Goal: Task Accomplishment & Management: Complete application form

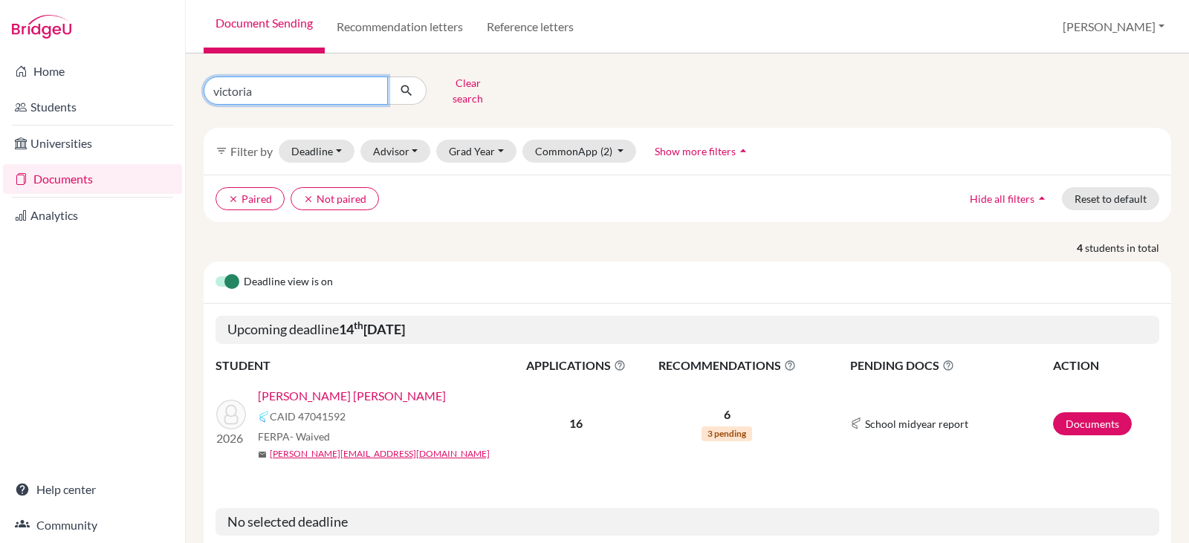
click at [281, 90] on input "victoria" at bounding box center [296, 91] width 184 height 28
type input "v"
type input "alec farach"
click at [412, 83] on icon "submit" at bounding box center [406, 90] width 15 height 15
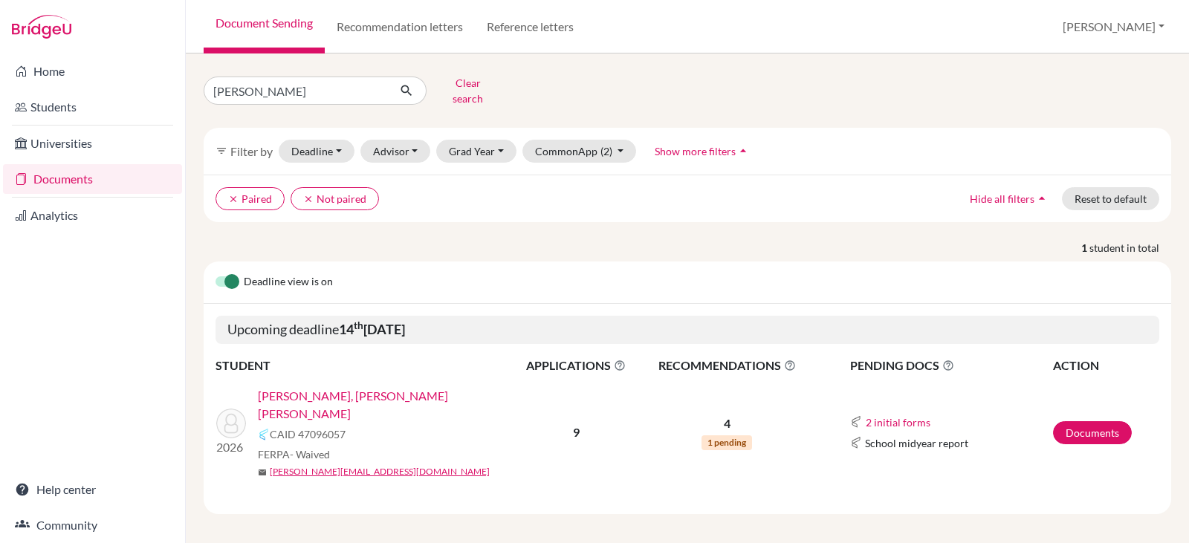
click at [326, 387] on link "[PERSON_NAME], [PERSON_NAME] [PERSON_NAME]" at bounding box center [390, 405] width 265 height 36
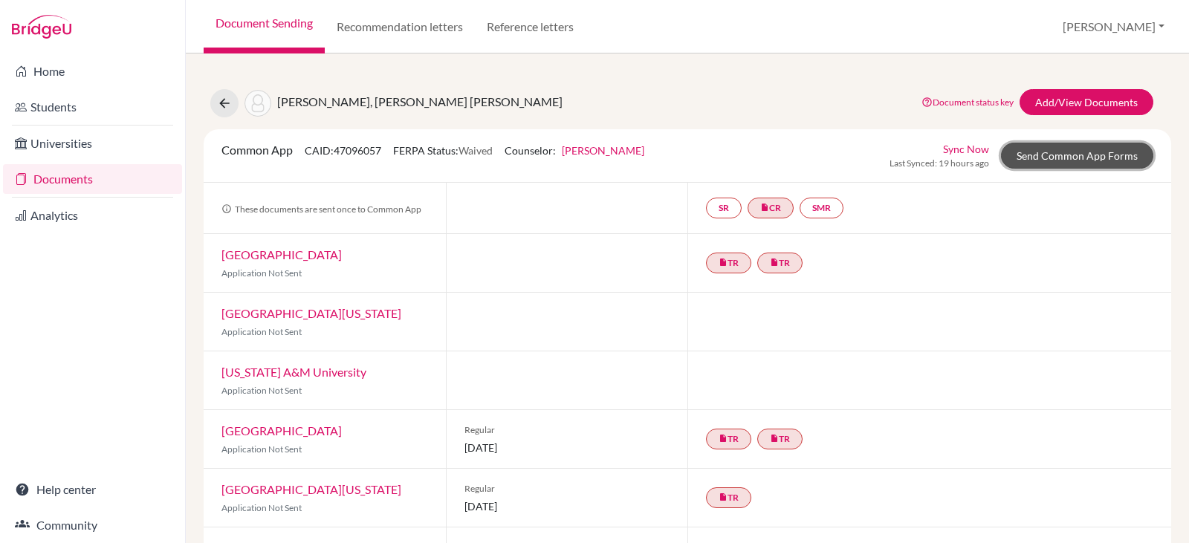
click at [1031, 153] on link "Send Common App Forms" at bounding box center [1077, 156] width 152 height 26
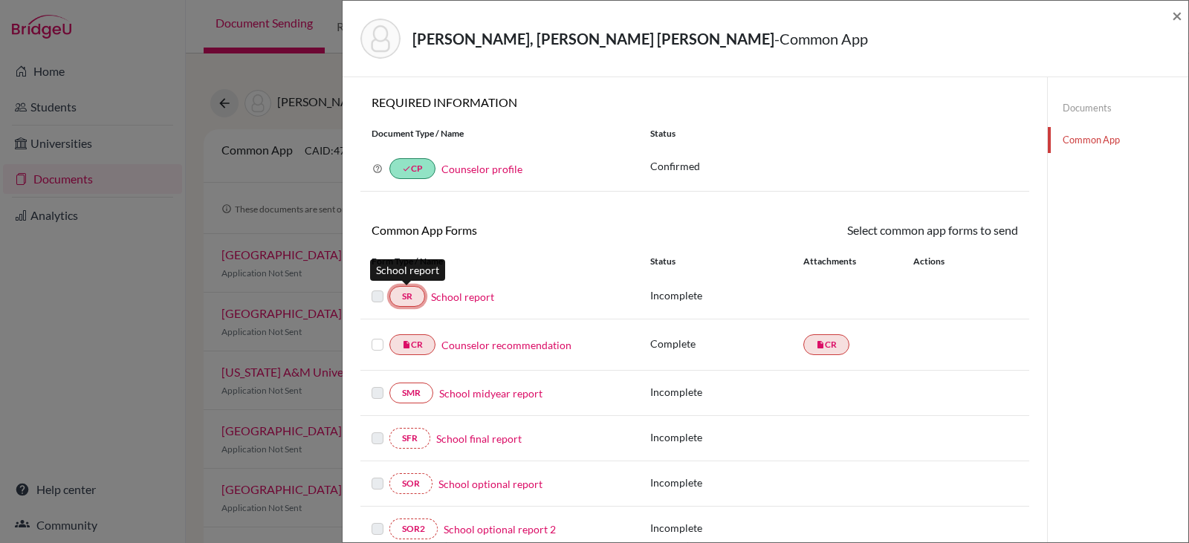
click at [412, 296] on link "SR" at bounding box center [407, 296] width 36 height 21
click at [464, 295] on link "School report" at bounding box center [462, 297] width 63 height 16
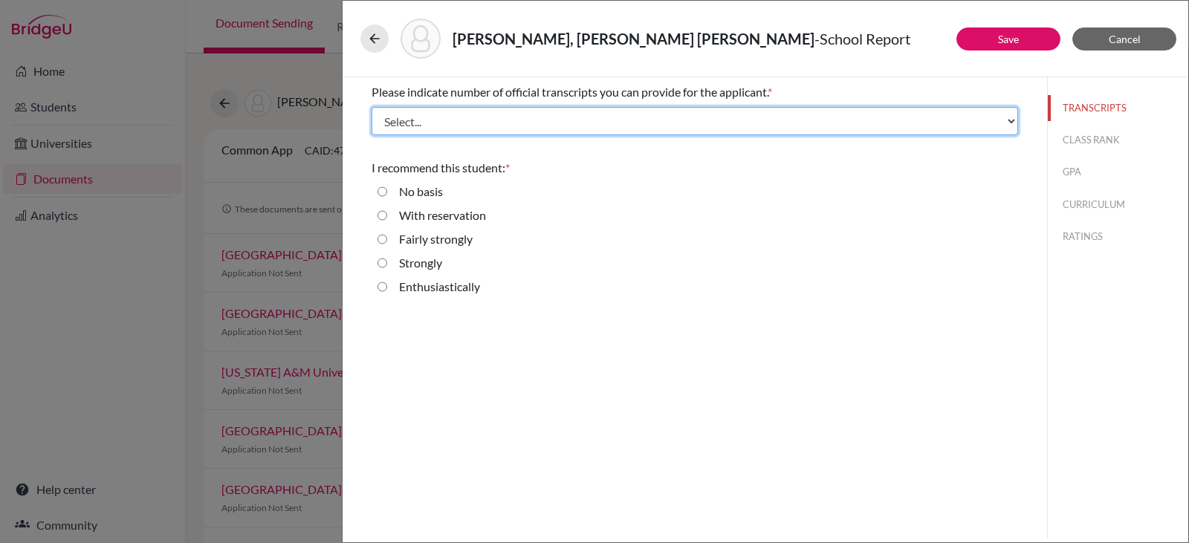
click at [463, 116] on select "Select... 1 2 3 4" at bounding box center [694, 121] width 646 height 28
select select "1"
click at [371, 107] on select "Select... 1 2 3 4" at bounding box center [694, 121] width 646 height 28
